Goal: Information Seeking & Learning: Learn about a topic

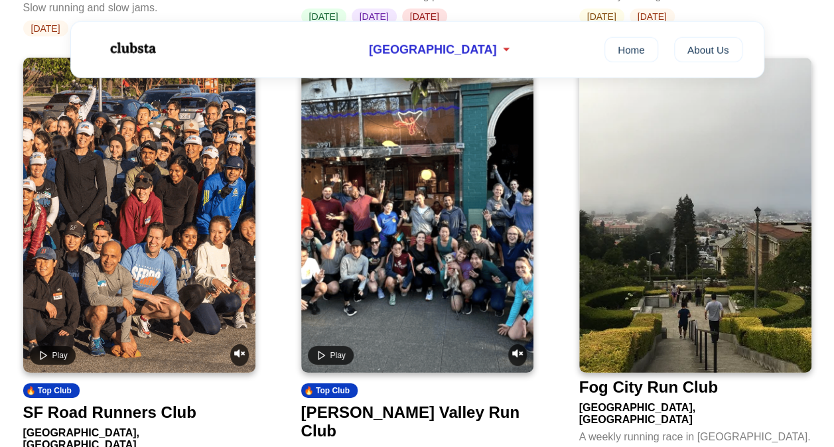
scroll to position [1842, 0]
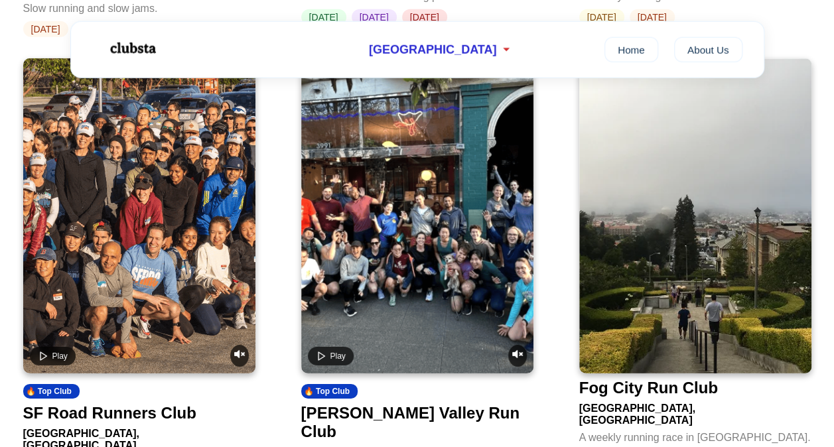
click at [113, 253] on video at bounding box center [139, 215] width 232 height 315
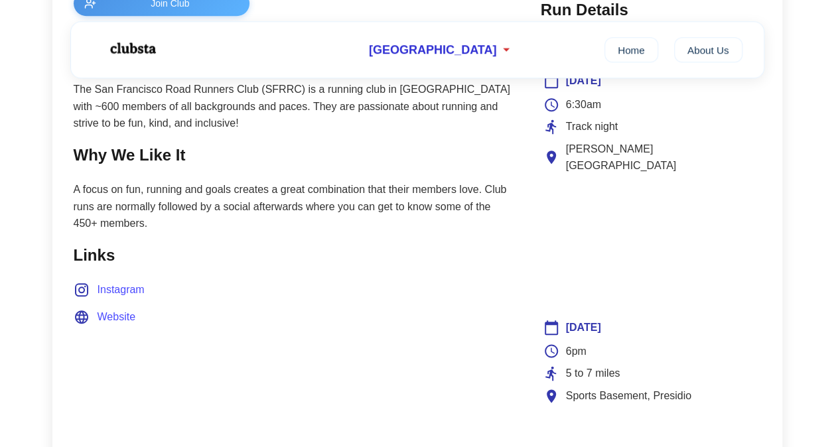
click at [379, 174] on section "Why We Like It A focus on fun, running and goals creates a great combination th…" at bounding box center [294, 188] width 440 height 90
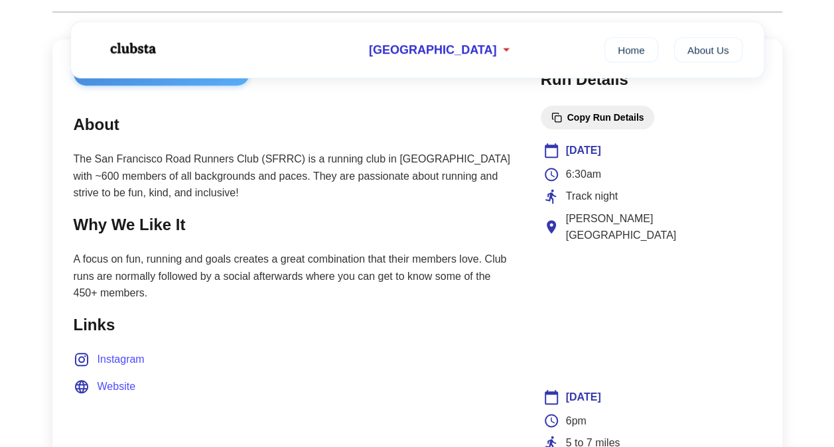
scroll to position [516, 0]
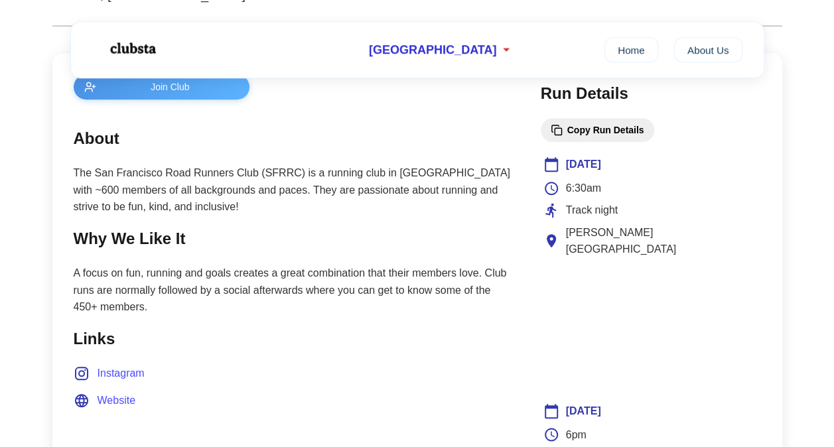
click at [592, 131] on button "Copy Run Details" at bounding box center [597, 130] width 114 height 24
click at [493, 212] on p "The San Francisco Road Runners Club (SFRRC) is a running club in [GEOGRAPHIC_DA…" at bounding box center [294, 189] width 440 height 51
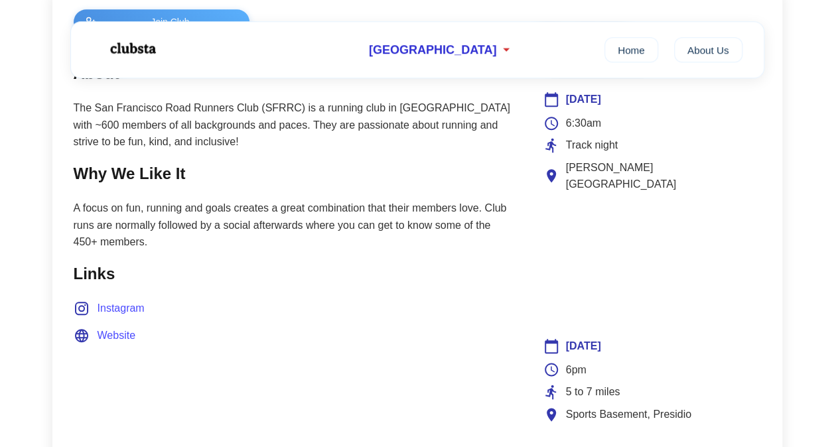
scroll to position [537, 0]
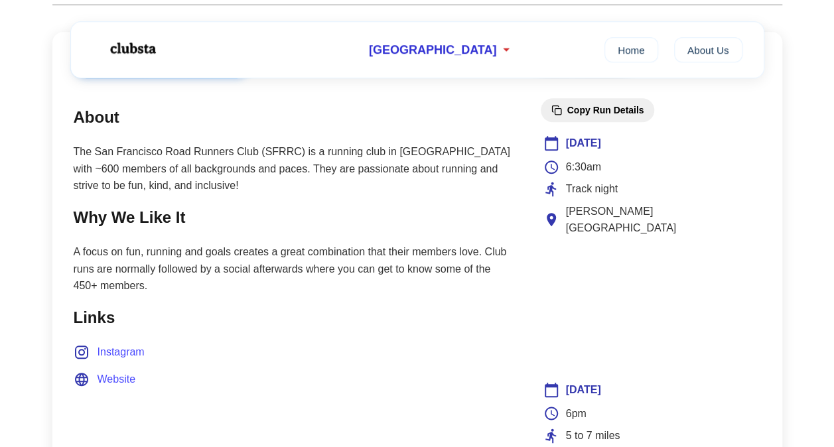
click at [602, 190] on span "Track night" at bounding box center [592, 188] width 52 height 17
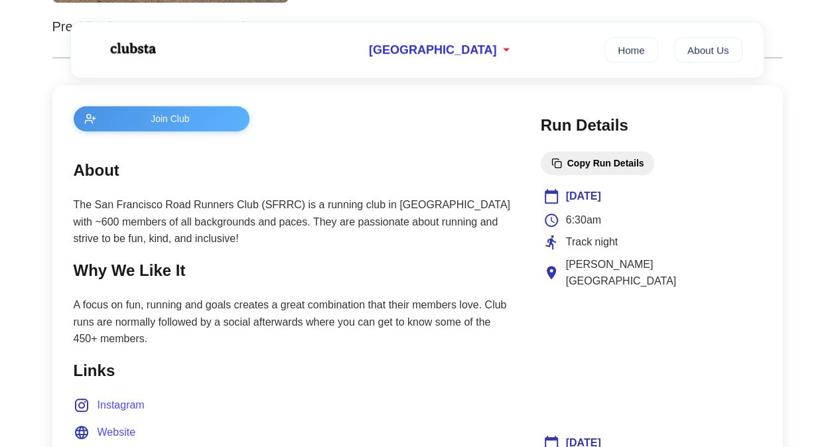
scroll to position [507, 0]
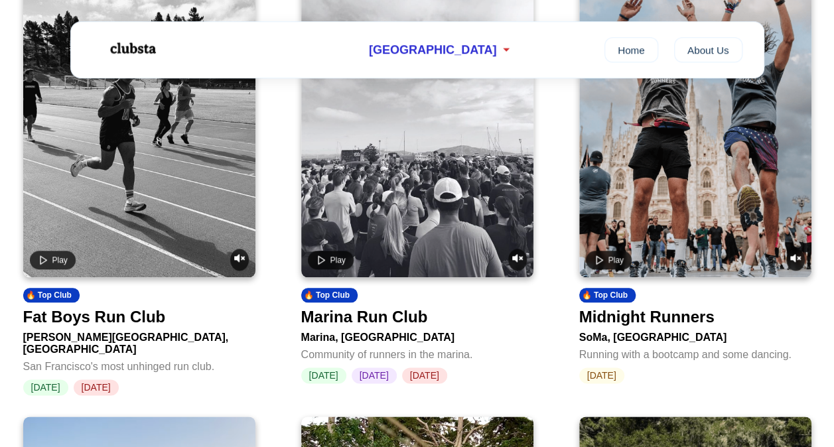
scroll to position [600, 0]
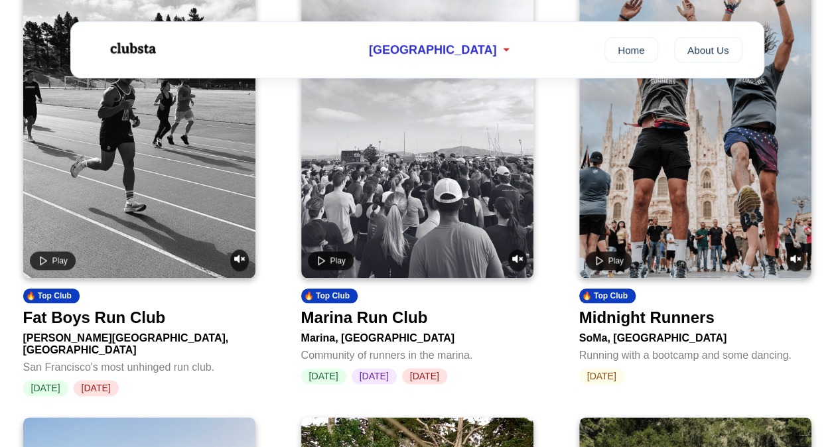
click at [680, 196] on video at bounding box center [695, 120] width 232 height 315
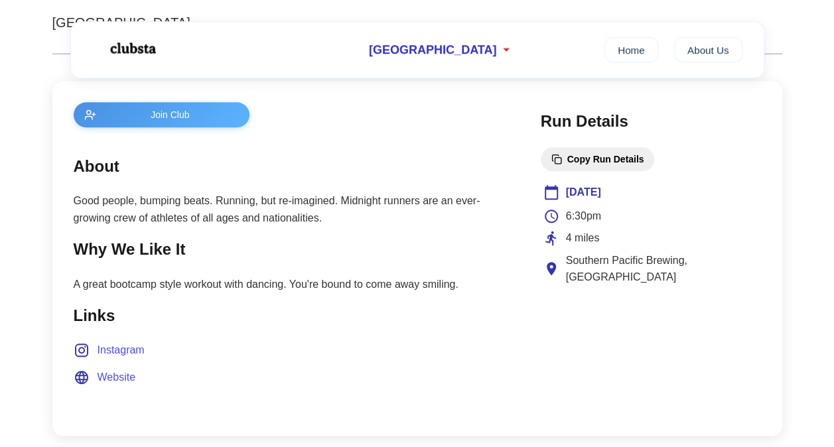
scroll to position [487, 0]
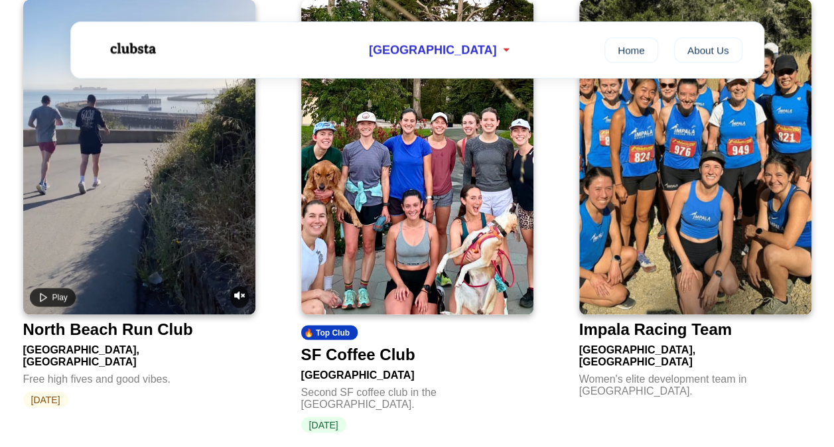
scroll to position [1019, 0]
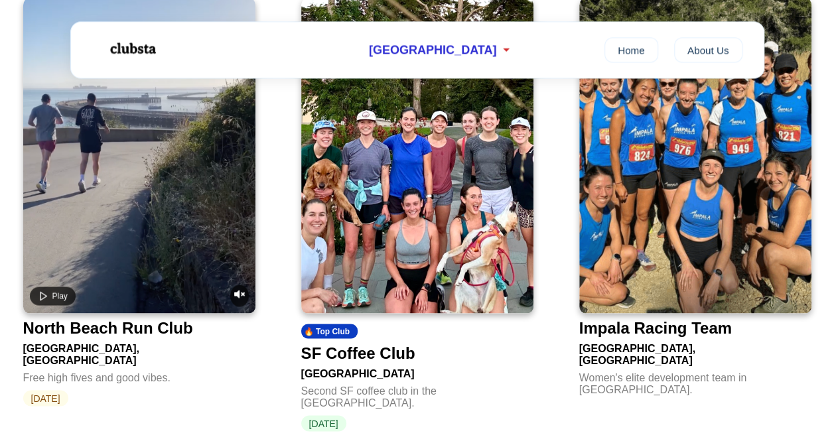
click at [450, 261] on img at bounding box center [417, 155] width 232 height 315
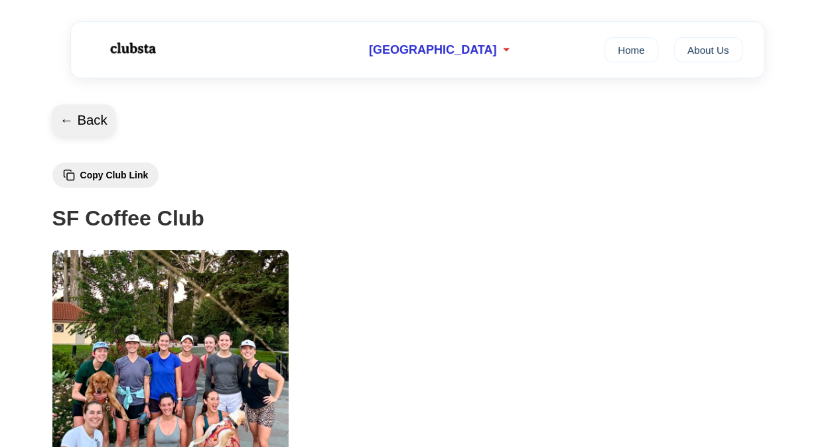
click at [97, 130] on button "← Back" at bounding box center [84, 121] width 64 height 32
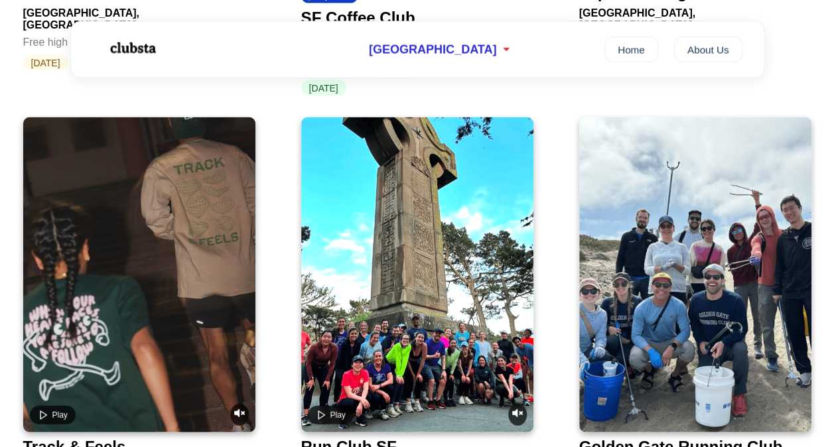
scroll to position [1474, 0]
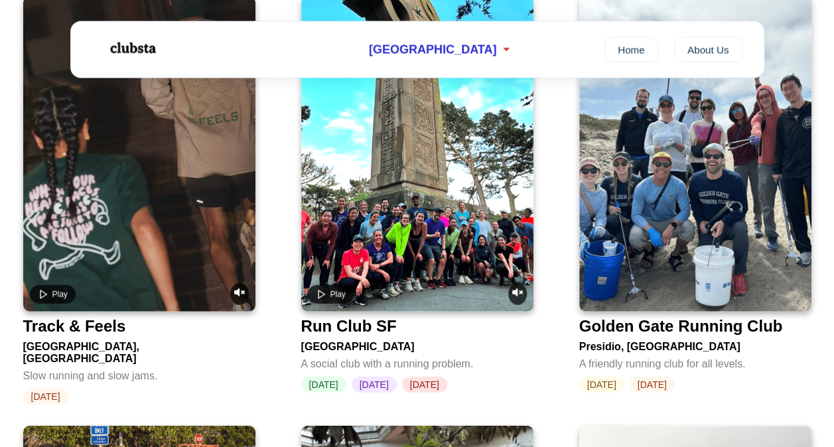
click at [420, 233] on video at bounding box center [417, 154] width 232 height 315
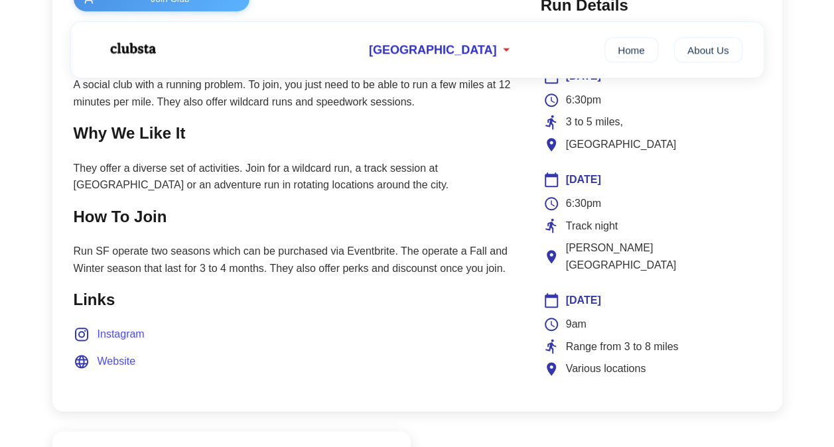
scroll to position [605, 0]
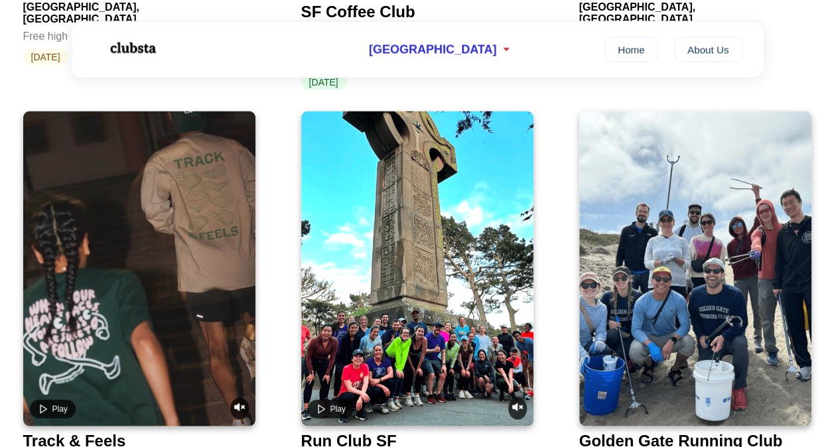
scroll to position [1361, 0]
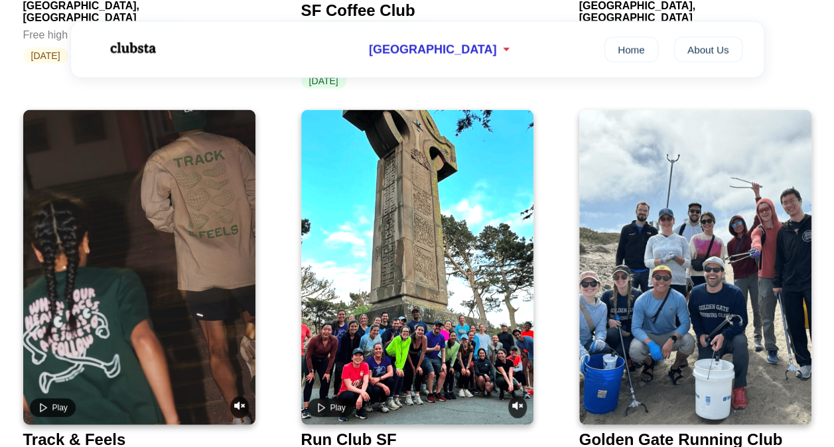
click at [171, 225] on video at bounding box center [139, 267] width 232 height 315
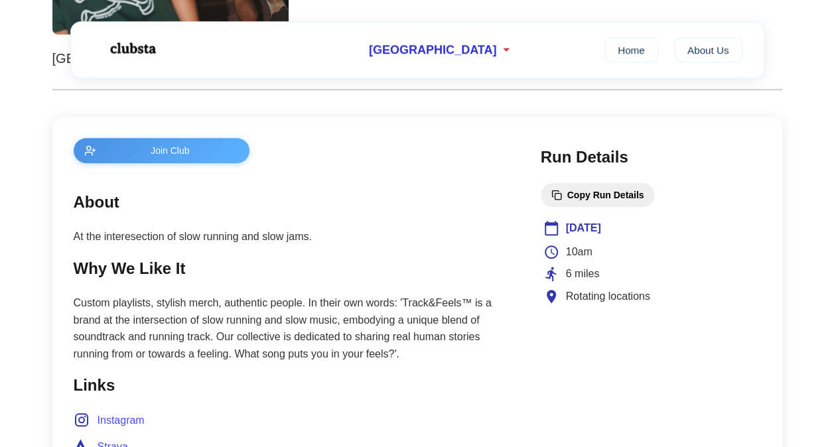
scroll to position [462, 0]
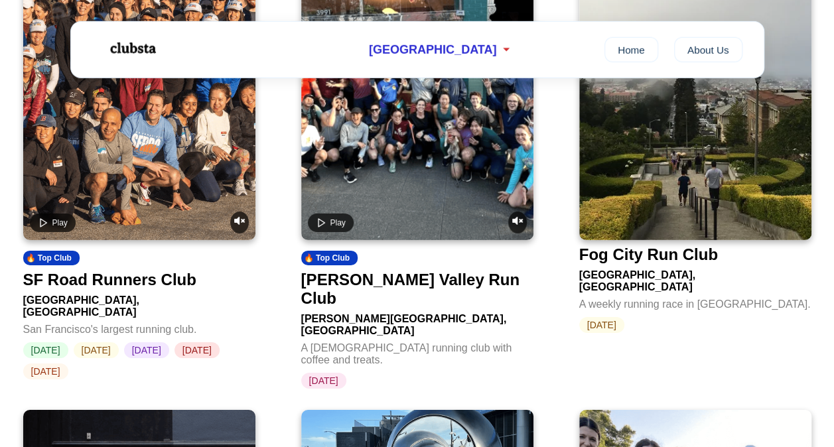
scroll to position [1972, 0]
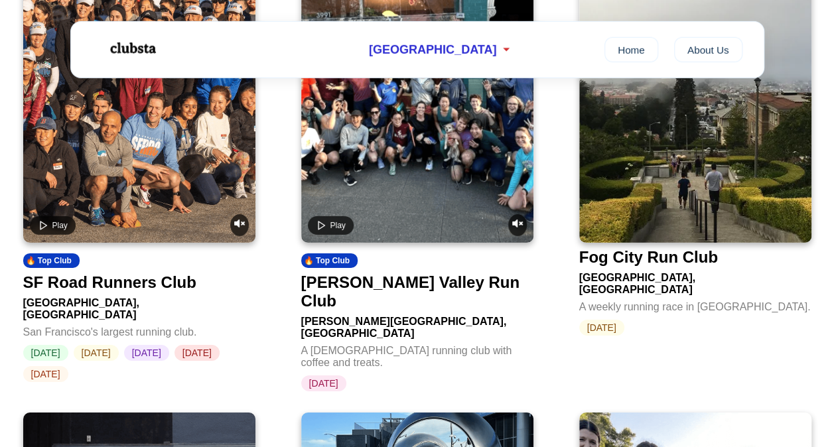
click at [696, 178] on img at bounding box center [695, 85] width 232 height 315
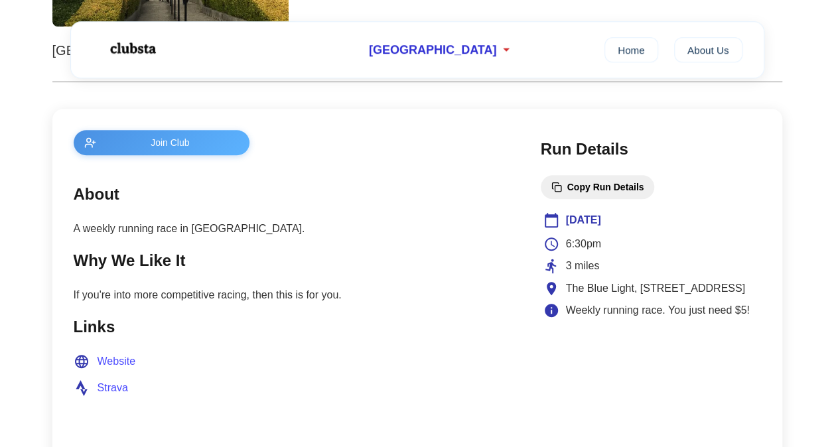
scroll to position [460, 0]
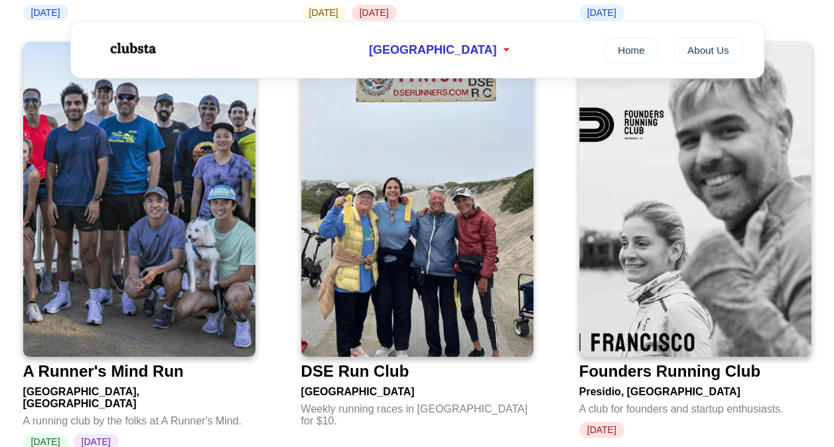
scroll to position [2762, 0]
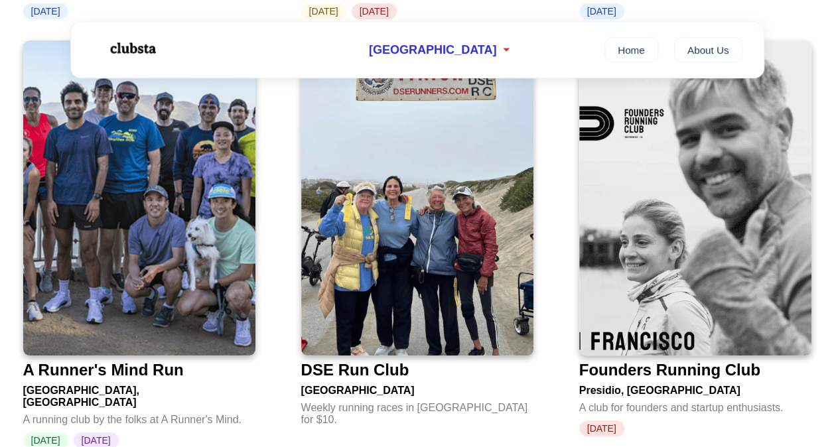
click at [121, 232] on img at bounding box center [139, 197] width 232 height 315
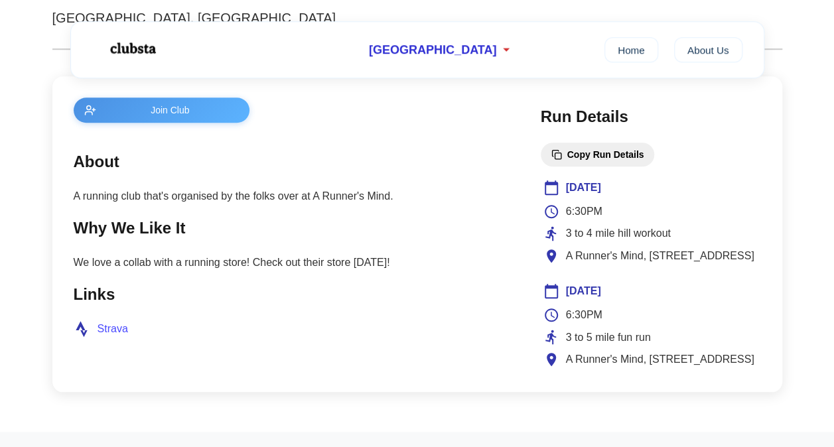
scroll to position [492, 0]
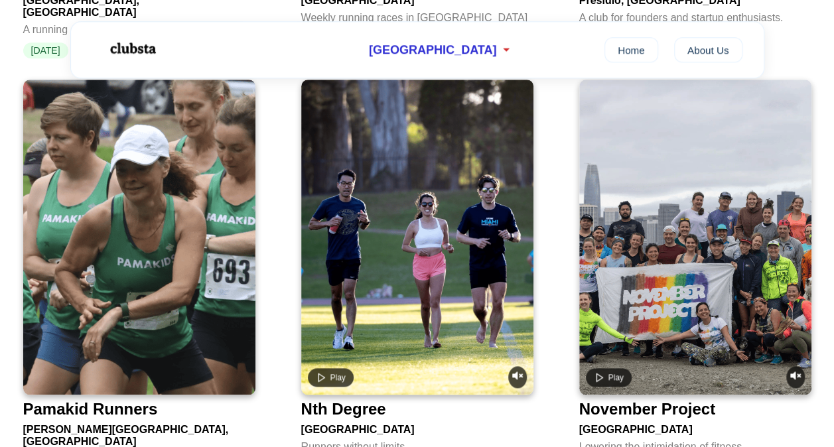
scroll to position [3151, 0]
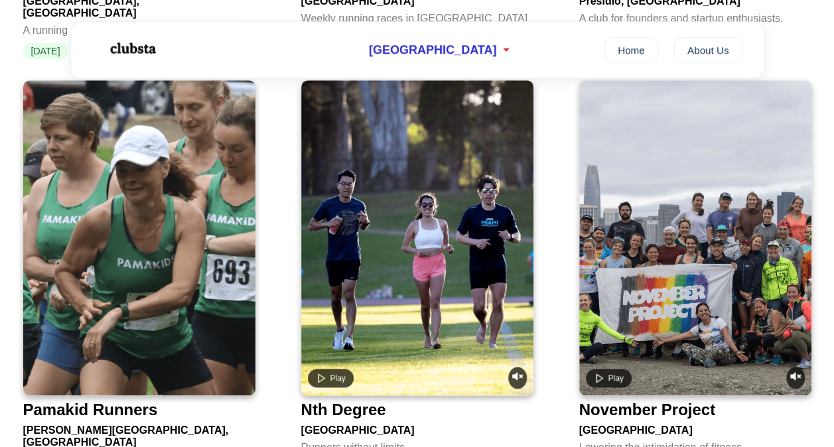
click at [369, 282] on video at bounding box center [417, 237] width 232 height 315
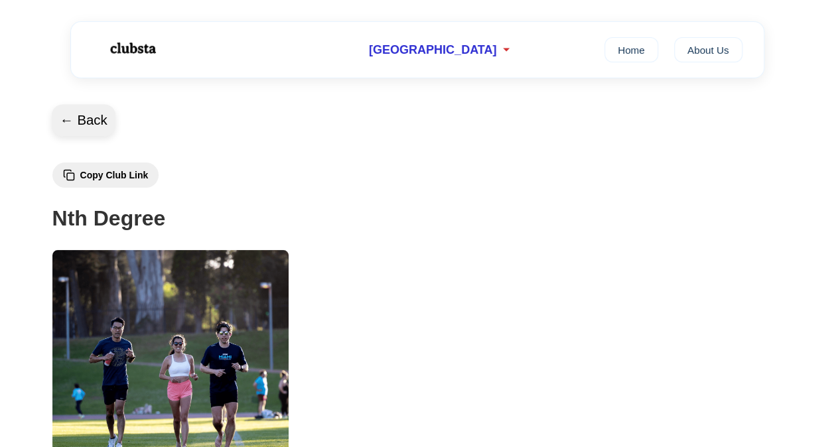
click at [88, 117] on button "← Back" at bounding box center [84, 121] width 64 height 32
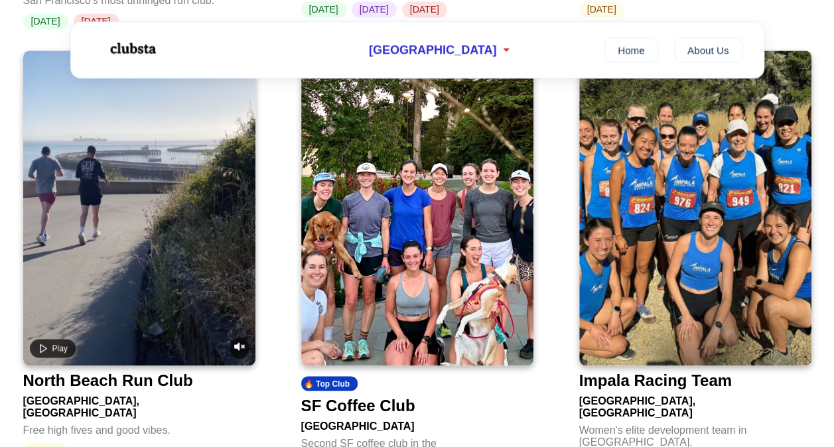
scroll to position [963, 0]
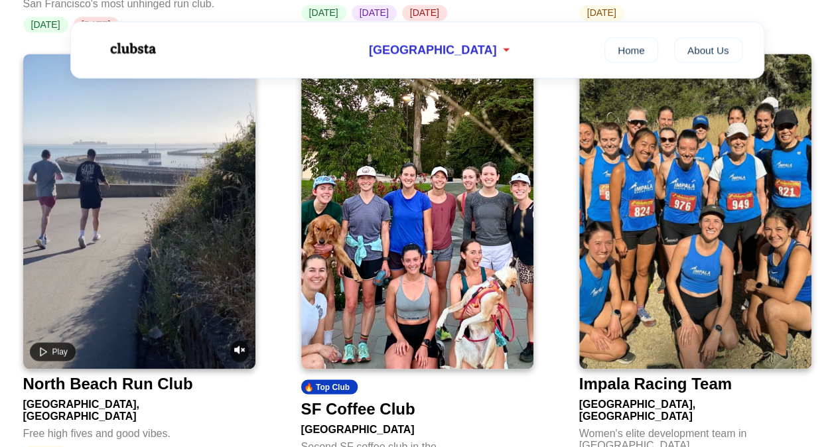
click at [417, 267] on img at bounding box center [417, 211] width 232 height 315
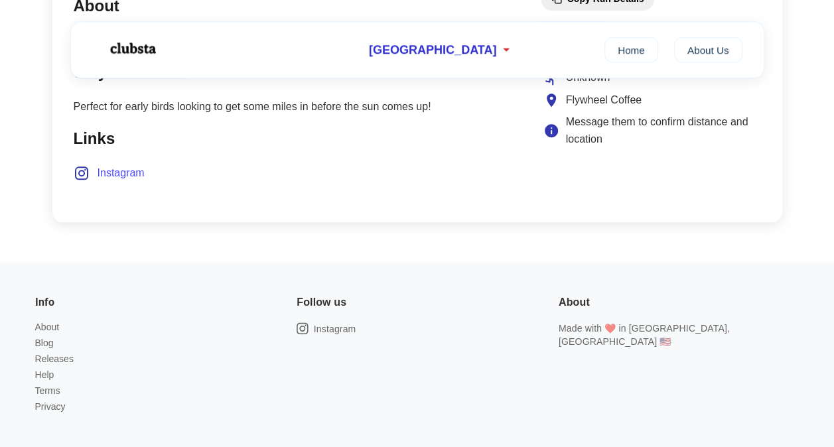
scroll to position [646, 0]
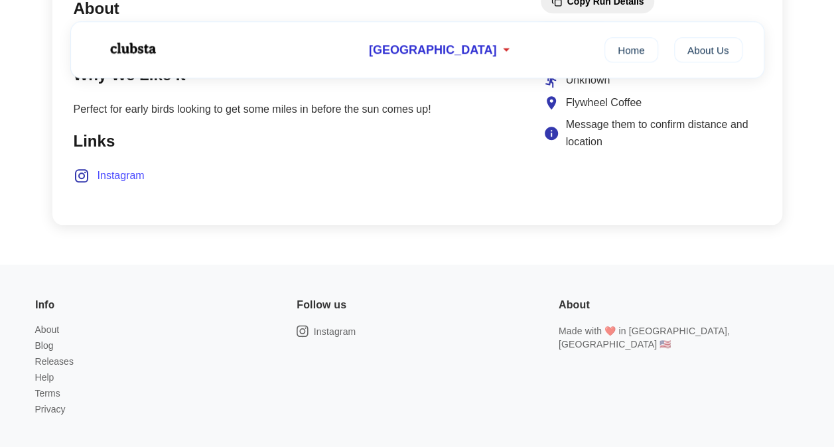
click at [123, 174] on span "Instagram" at bounding box center [120, 175] width 47 height 17
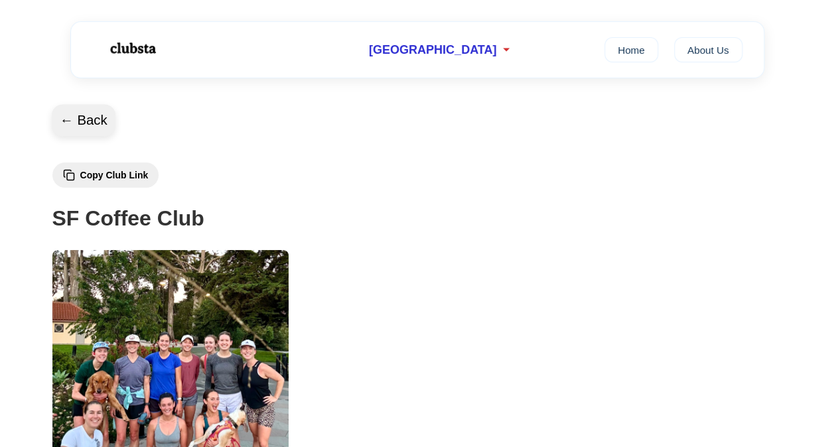
click at [88, 119] on button "← Back" at bounding box center [84, 121] width 64 height 32
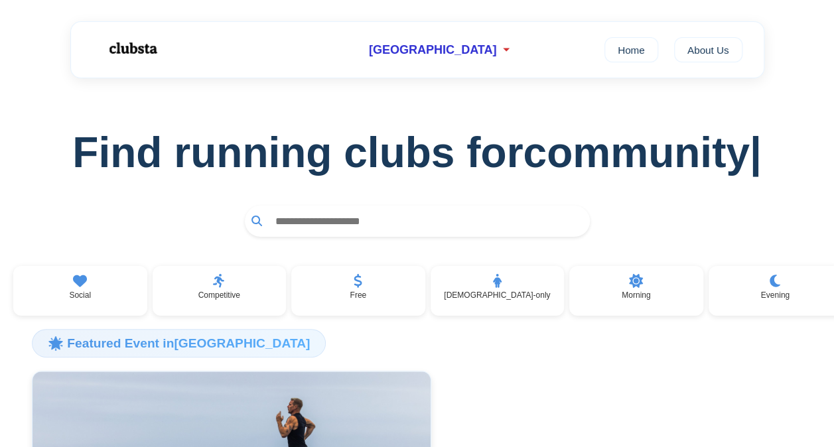
click at [131, 49] on img at bounding box center [132, 48] width 84 height 35
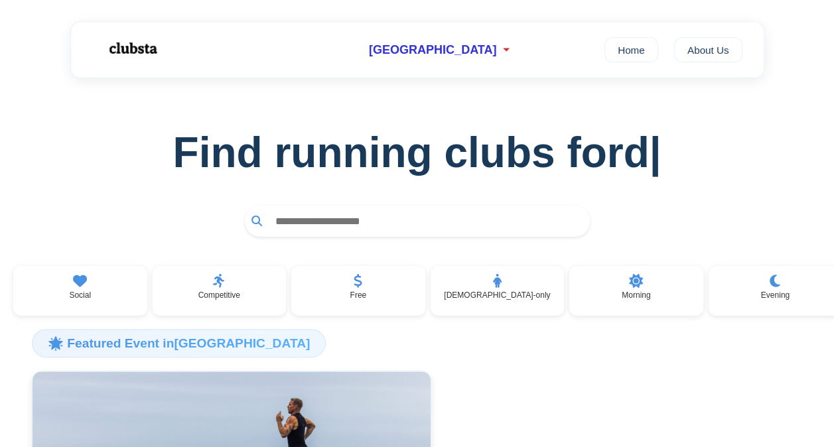
click at [131, 52] on img at bounding box center [132, 48] width 84 height 35
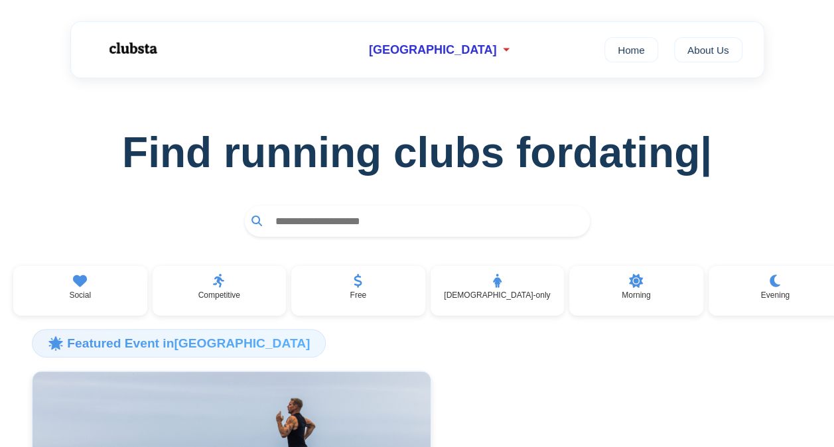
click at [138, 48] on img at bounding box center [132, 48] width 84 height 35
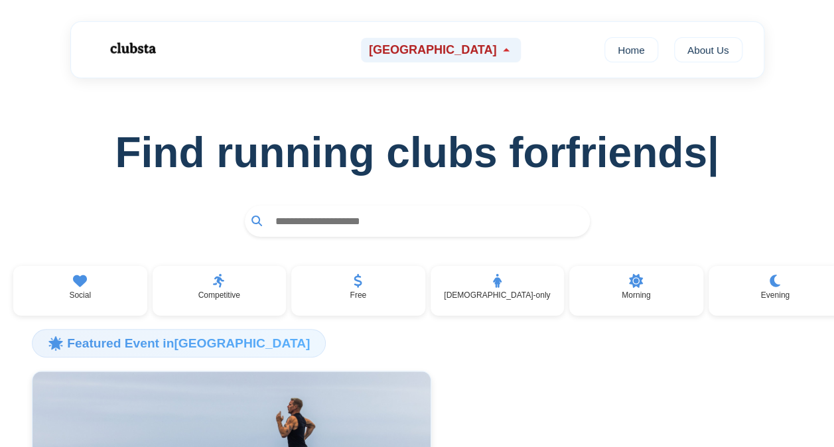
click at [452, 54] on span "[GEOGRAPHIC_DATA]" at bounding box center [432, 50] width 127 height 14
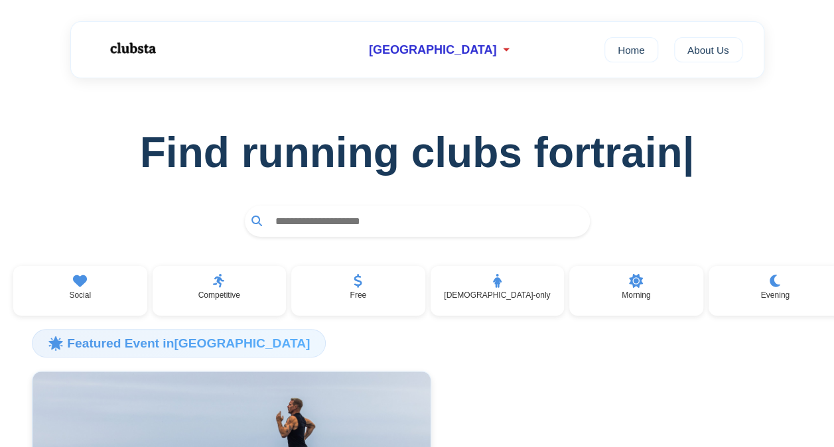
click at [32, 91] on div "Find running clubs for train |" at bounding box center [417, 168] width 834 height 180
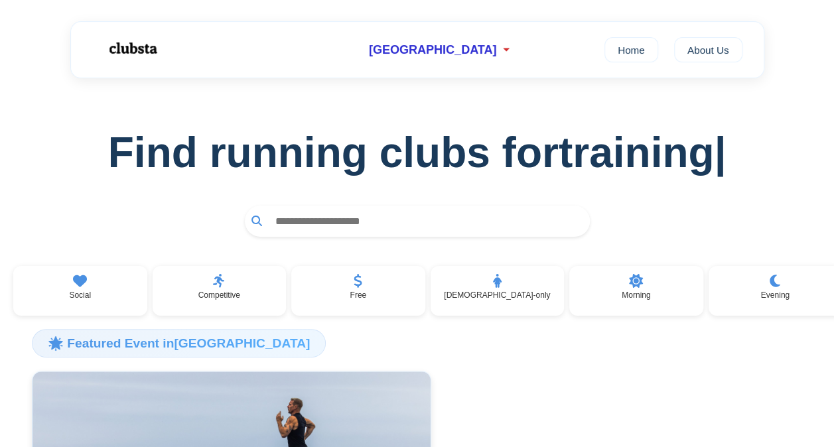
click at [139, 52] on img at bounding box center [132, 48] width 84 height 35
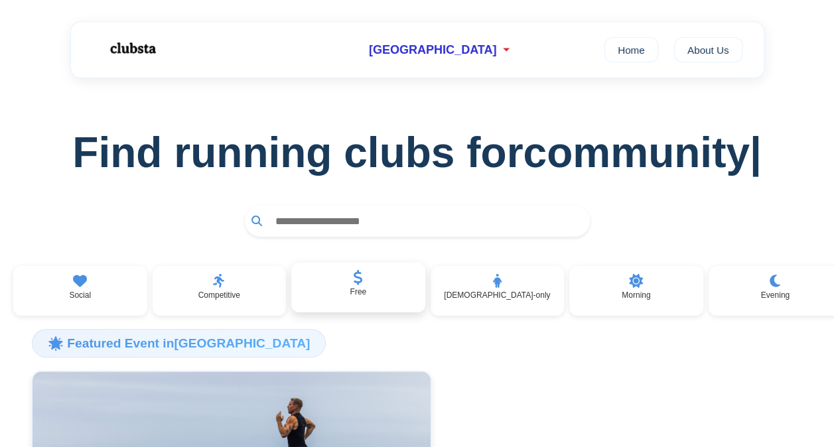
click at [393, 296] on div "Free" at bounding box center [358, 288] width 134 height 50
